Goal: Communication & Community: Share content

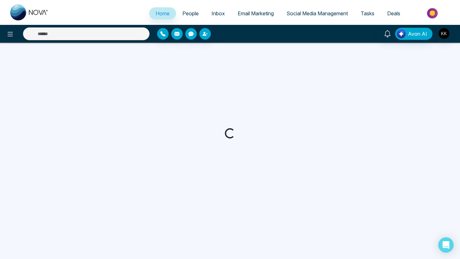
select select "*"
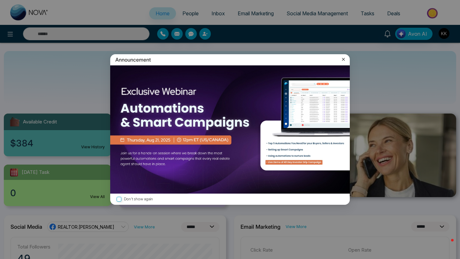
click at [310, 127] on img at bounding box center [230, 129] width 240 height 129
click at [341, 59] on icon at bounding box center [343, 59] width 6 height 6
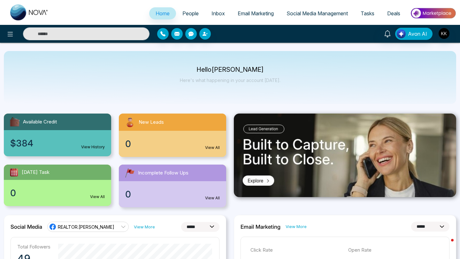
click at [304, 18] on link "Social Media Management" at bounding box center [317, 13] width 74 height 12
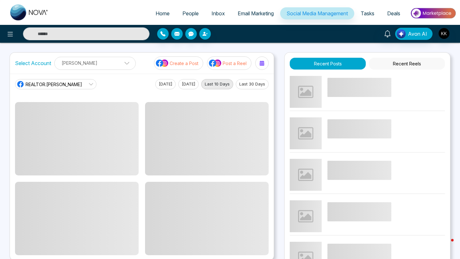
click at [190, 65] on p "Create a Post" at bounding box center [184, 63] width 29 height 7
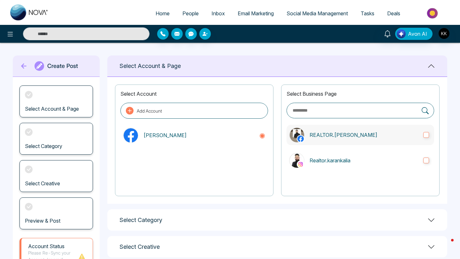
click at [358, 135] on p "REALTOR.[PERSON_NAME]" at bounding box center [364, 135] width 109 height 8
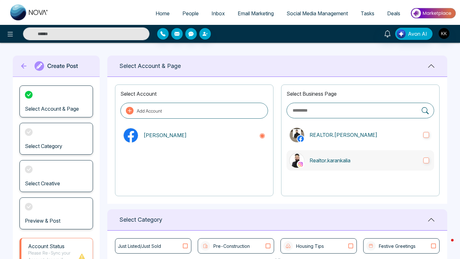
click at [354, 159] on p "Realtor.karankalia" at bounding box center [364, 161] width 109 height 8
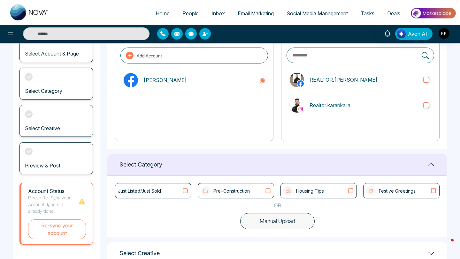
scroll to position [99, 0]
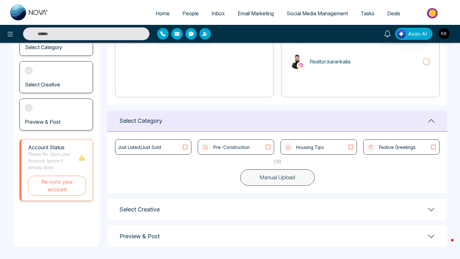
click at [177, 145] on div "Just Listed/Just Sold" at bounding box center [153, 147] width 71 height 7
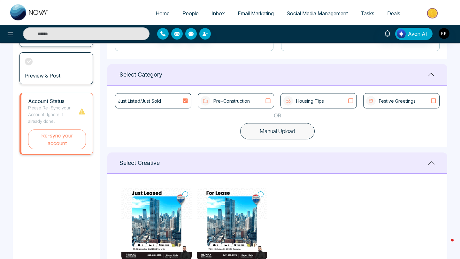
scroll to position [145, 0]
click at [253, 101] on div "Pre-Construction" at bounding box center [236, 101] width 71 height 10
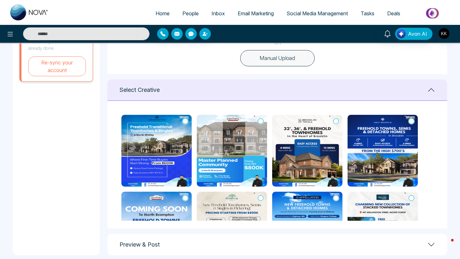
scroll to position [227, 0]
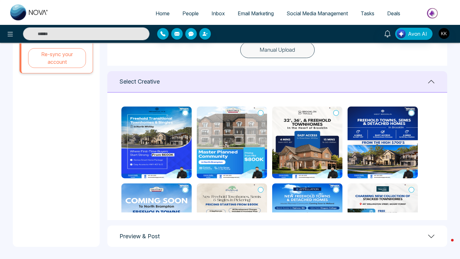
click at [255, 136] on img at bounding box center [232, 143] width 70 height 72
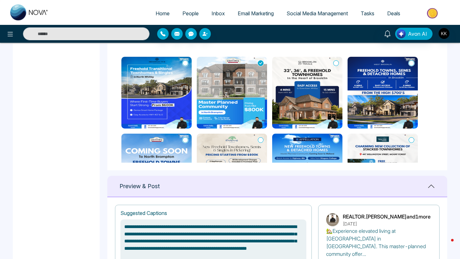
scroll to position [275, 0]
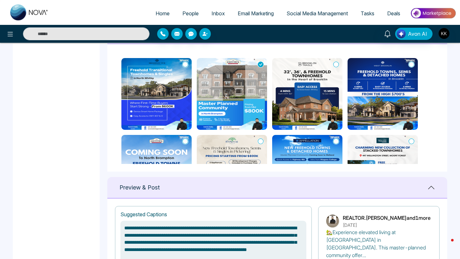
click at [171, 78] on img at bounding box center [156, 94] width 70 height 72
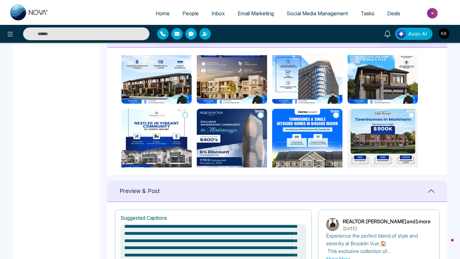
scroll to position [183, 0]
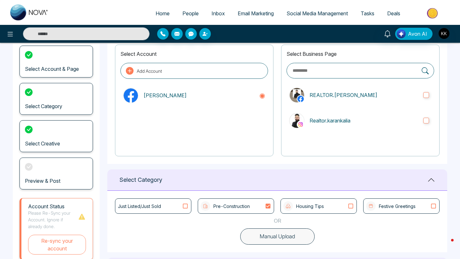
type textarea "**********"
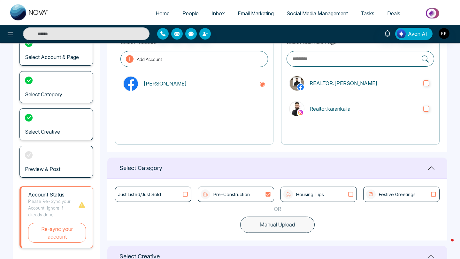
scroll to position [52, 0]
click at [334, 192] on div "Housing Tips" at bounding box center [318, 194] width 71 height 10
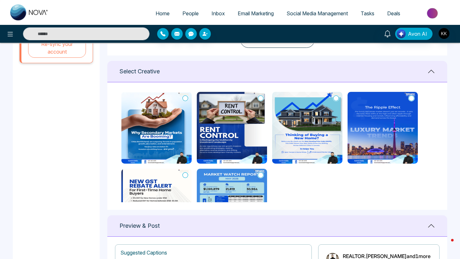
scroll to position [75, 0]
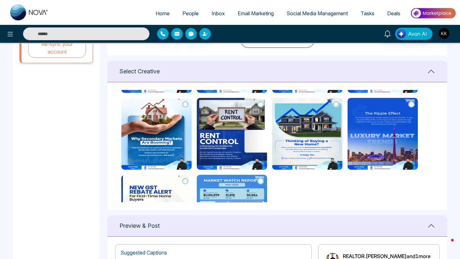
click at [410, 132] on img at bounding box center [383, 134] width 70 height 72
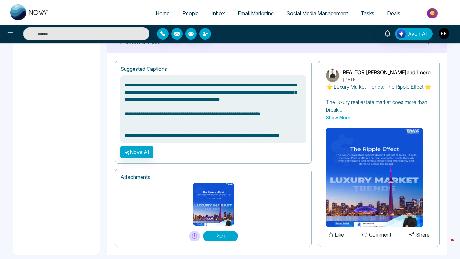
scroll to position [429, 0]
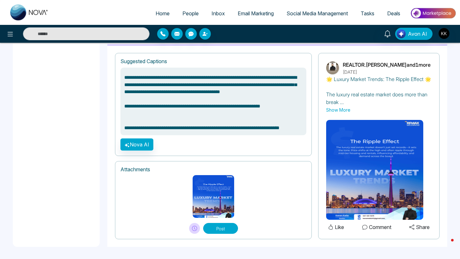
click at [221, 228] on button "Post" at bounding box center [220, 228] width 35 height 11
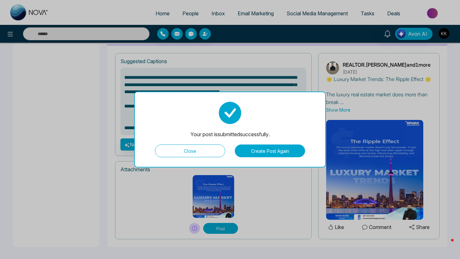
drag, startPoint x: 270, startPoint y: 154, endPoint x: 193, endPoint y: 144, distance: 78.0
click at [193, 144] on div "Your post is submitted successfully. Close Create Post Again" at bounding box center [230, 130] width 192 height 76
type textarea "**********"
click at [193, 146] on button "Close" at bounding box center [190, 151] width 70 height 13
